Goal: Task Accomplishment & Management: Manage account settings

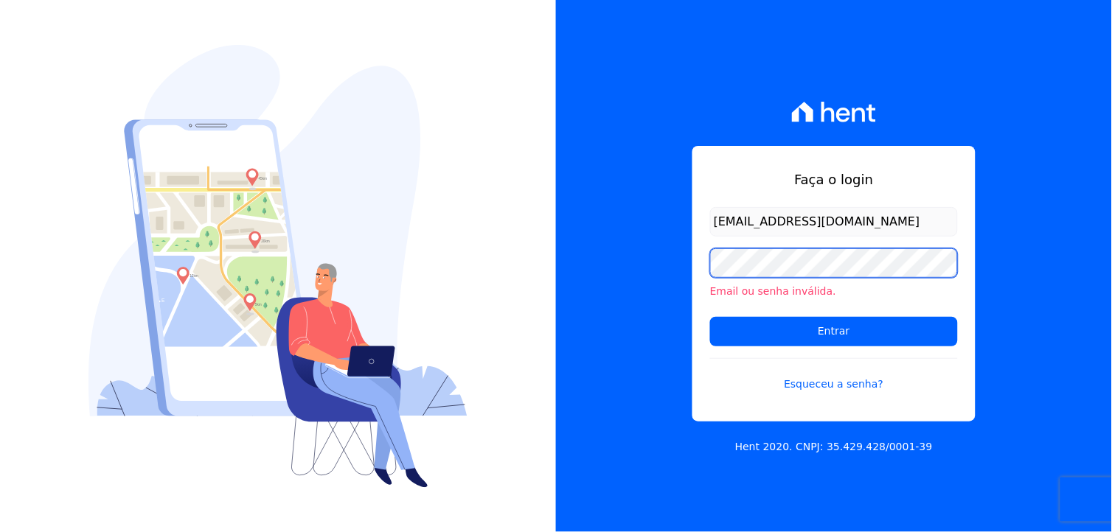
click at [630, 262] on div "Faça o login [EMAIL_ADDRESS][DOMAIN_NAME] Email ou senha inválida. Entrar Esque…" at bounding box center [834, 266] width 556 height 532
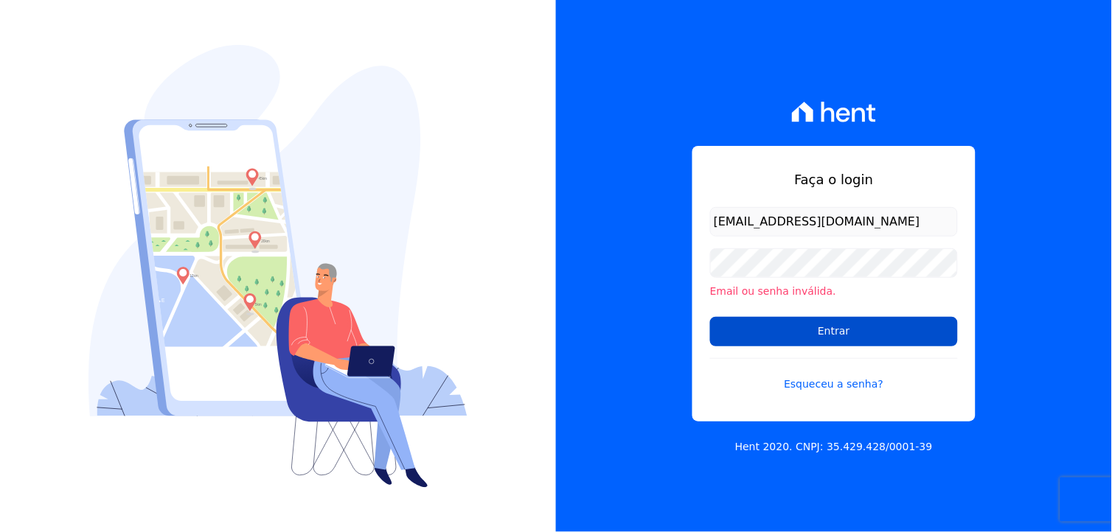
click at [837, 335] on input "Entrar" at bounding box center [834, 331] width 248 height 29
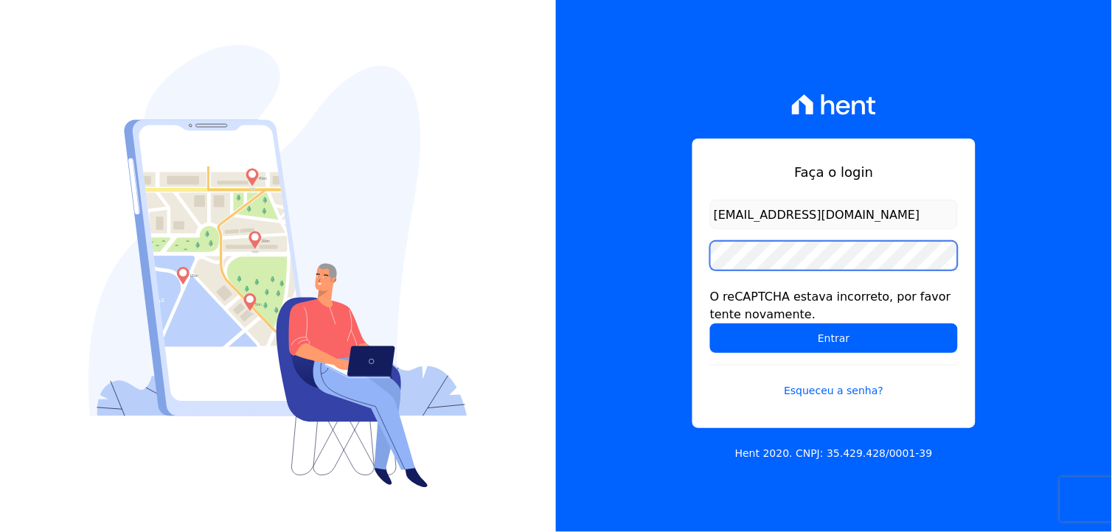
click at [710, 324] on input "Entrar" at bounding box center [834, 338] width 248 height 29
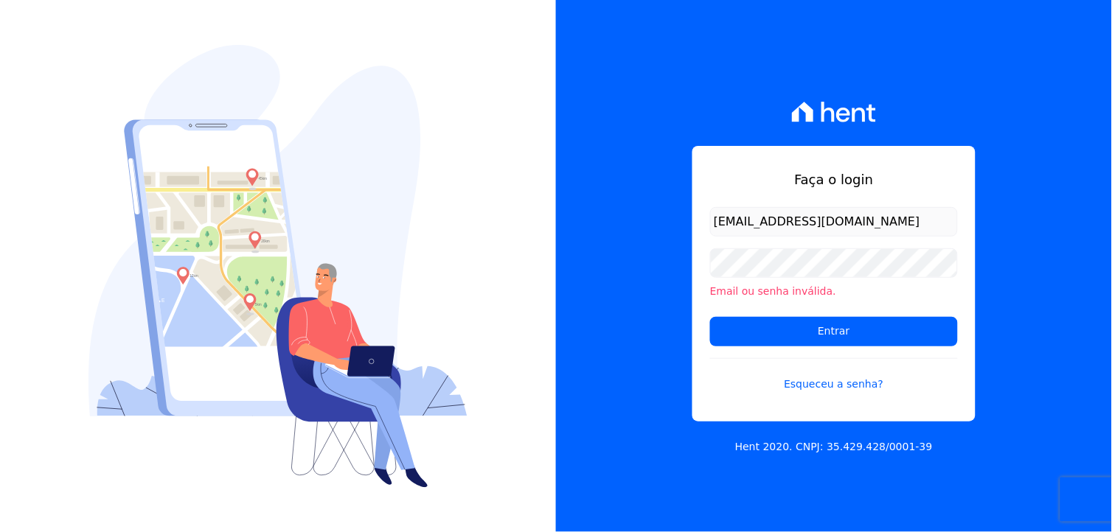
drag, startPoint x: 654, startPoint y: 265, endPoint x: 688, endPoint y: 269, distance: 34.1
click at [654, 265] on div "Faça o login [EMAIL_ADDRESS][DOMAIN_NAME] Email ou senha inválida. Entrar Esque…" at bounding box center [834, 266] width 556 height 532
click at [823, 327] on input "Entrar" at bounding box center [834, 331] width 248 height 29
